Goal: Check status: Check status

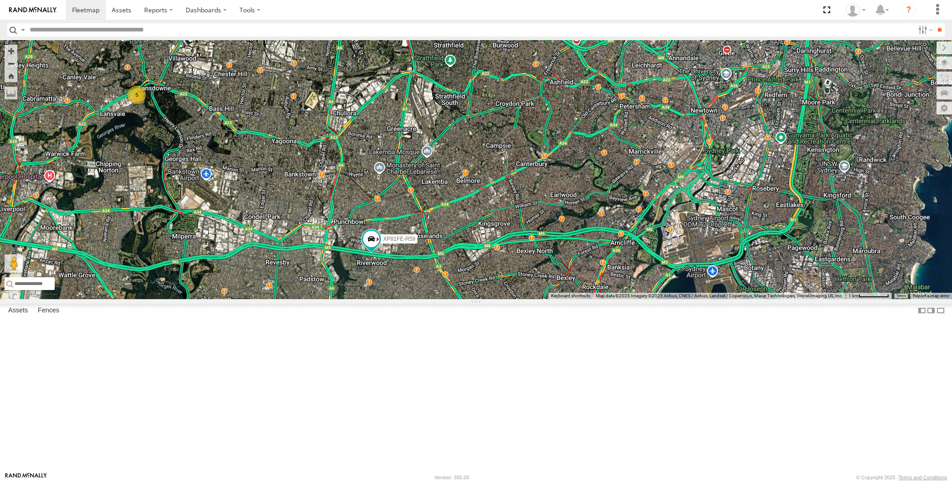
select select "**********"
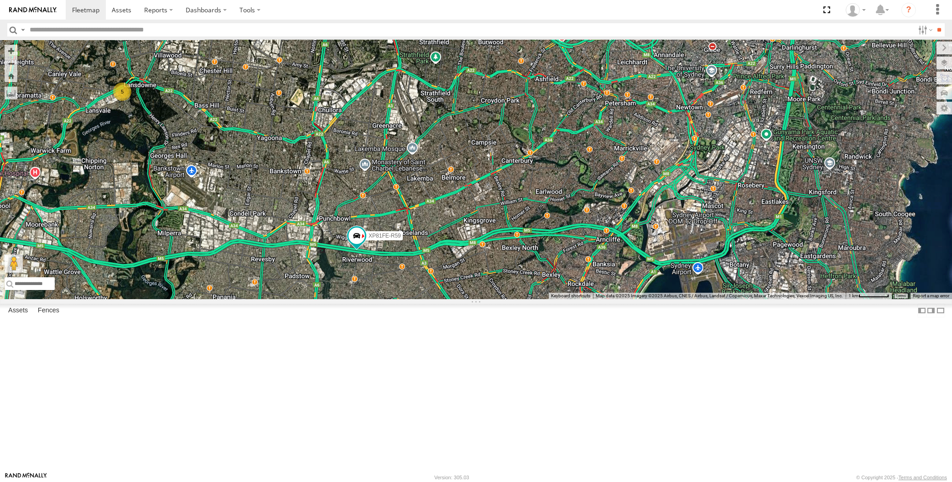
click at [636, 299] on div "XP79JN-R04 XP81FE-R59 XO74GU-R69 5" at bounding box center [476, 169] width 952 height 259
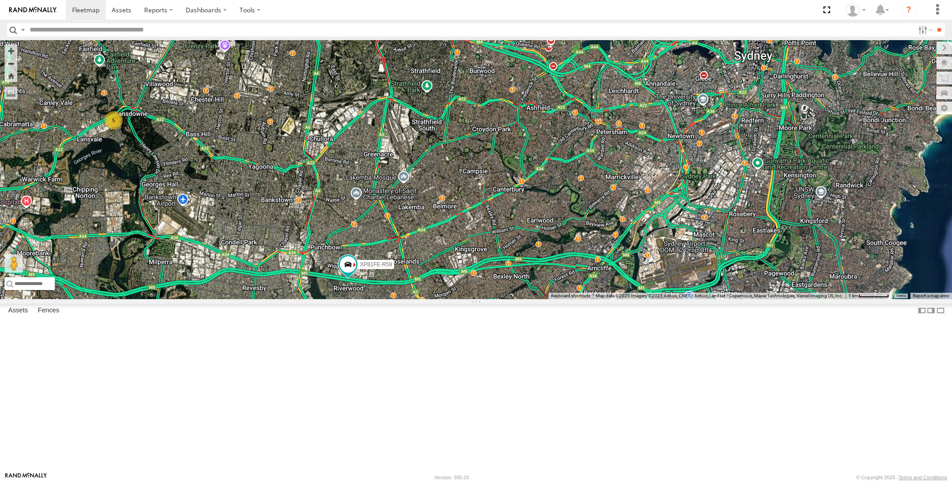
drag, startPoint x: 556, startPoint y: 318, endPoint x: 554, endPoint y: 374, distance: 56.6
click at [554, 299] on div "XP79JN-R04 XP81FE-R59 XO74GU-R69 5 XP79JN-R04 All Assets [GEOGRAPHIC_DATA] -33.…" at bounding box center [476, 169] width 952 height 259
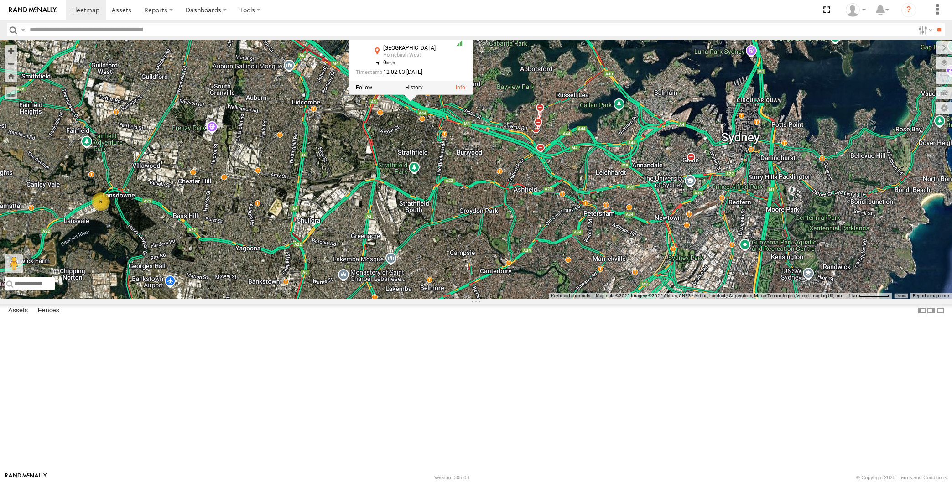
drag, startPoint x: 554, startPoint y: 371, endPoint x: 558, endPoint y: 358, distance: 13.8
click at [558, 299] on div "XP79JN-R04 XP81FE-R59 XO74GU-R69 5 XP79JN-R04 All Assets [GEOGRAPHIC_DATA] -33.…" at bounding box center [476, 169] width 952 height 259
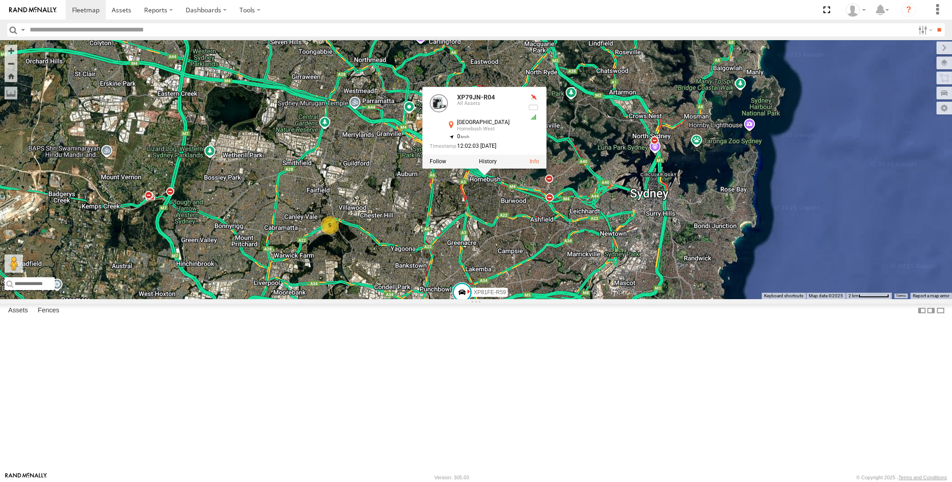
click at [581, 270] on div "XP79JN-R04 XP81FE-R59 XO74GU-R69 XP79JN-R04 All Assets [GEOGRAPHIC_DATA] -33.86…" at bounding box center [476, 169] width 952 height 259
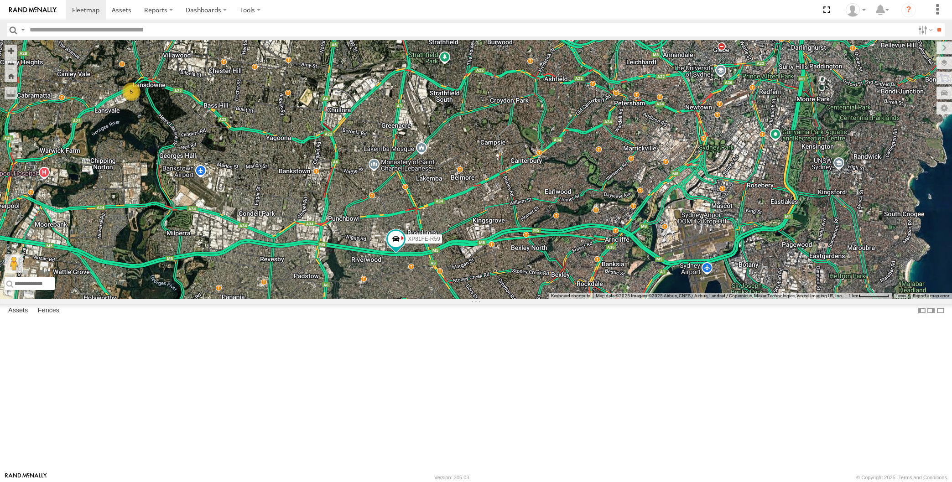
drag, startPoint x: 538, startPoint y: 393, endPoint x: 547, endPoint y: 374, distance: 21.2
click at [547, 299] on div "5 XP79JN-R04 XP81FE-R59 XO74GU-R69" at bounding box center [476, 169] width 952 height 259
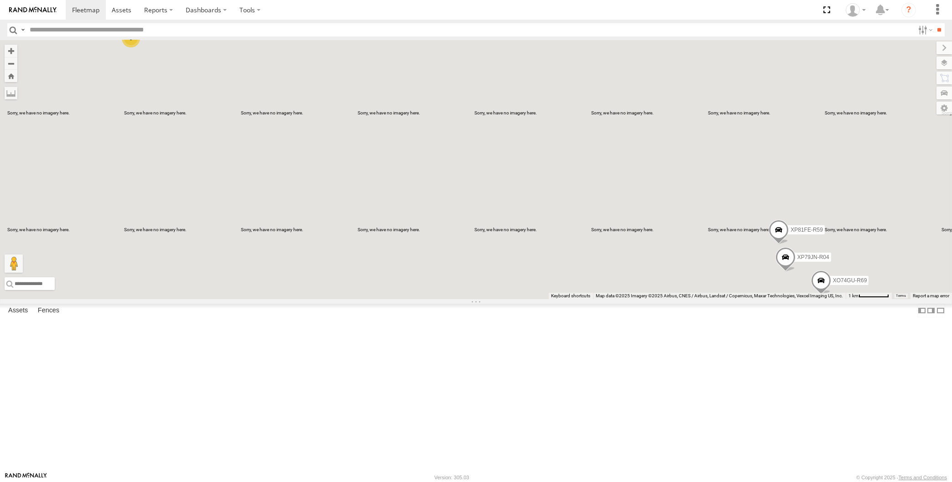
drag, startPoint x: 605, startPoint y: 345, endPoint x: 597, endPoint y: 328, distance: 19.2
click at [599, 299] on div "5 XP79JN-R04 XP81FE-R59 XO74GU-R69" at bounding box center [476, 169] width 952 height 259
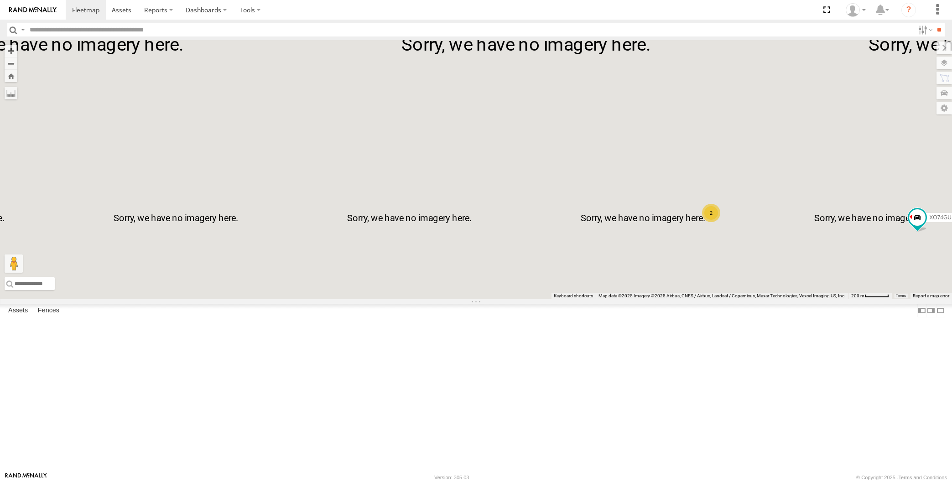
click at [834, 299] on div "XO74GU-R69 2" at bounding box center [476, 169] width 952 height 259
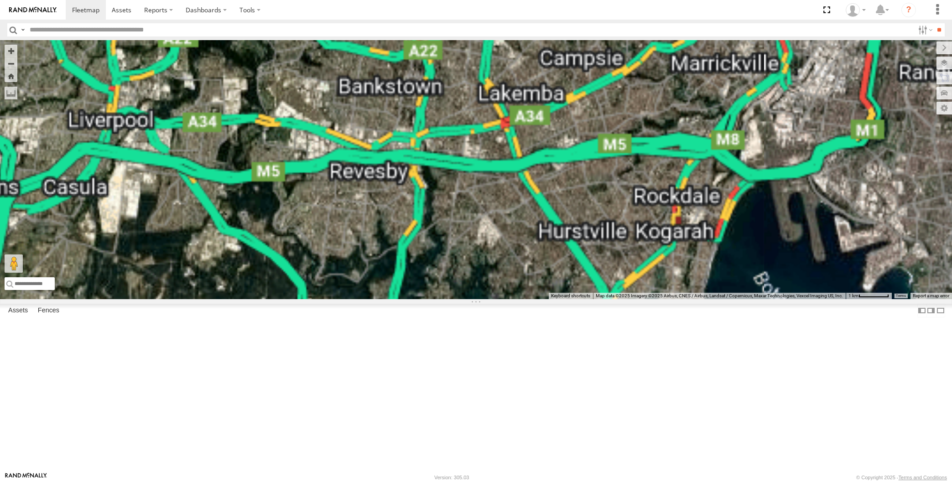
drag, startPoint x: 699, startPoint y: 383, endPoint x: 642, endPoint y: 388, distance: 56.8
click at [645, 299] on div at bounding box center [476, 169] width 952 height 259
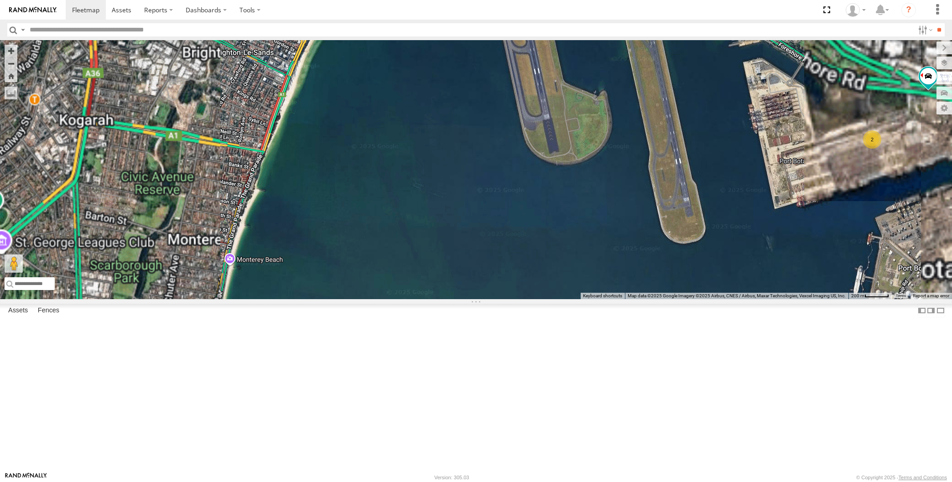
drag, startPoint x: 862, startPoint y: 291, endPoint x: 703, endPoint y: 328, distance: 163.2
click at [703, 299] on div "XO74GU-R69 2" at bounding box center [476, 169] width 952 height 259
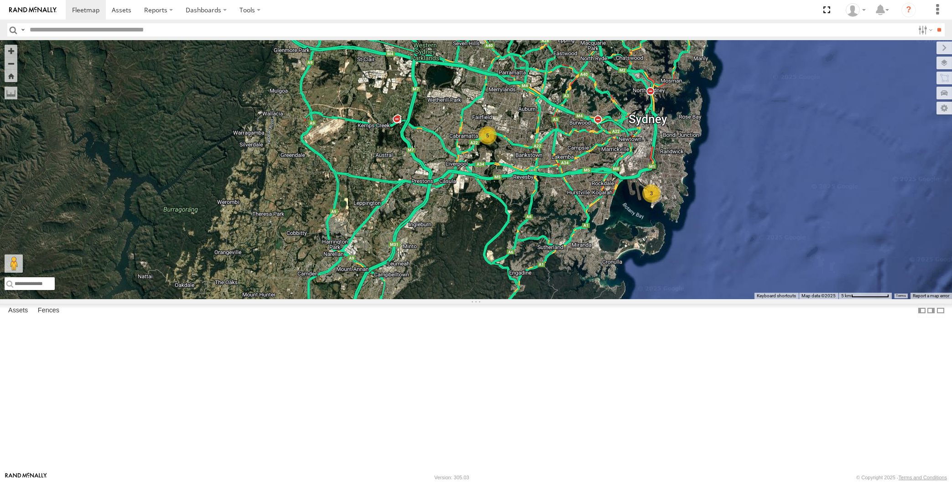
drag, startPoint x: 570, startPoint y: 326, endPoint x: 574, endPoint y: 319, distance: 8.0
click at [564, 299] on div "5 3" at bounding box center [476, 169] width 952 height 259
